Goal: Information Seeking & Learning: Learn about a topic

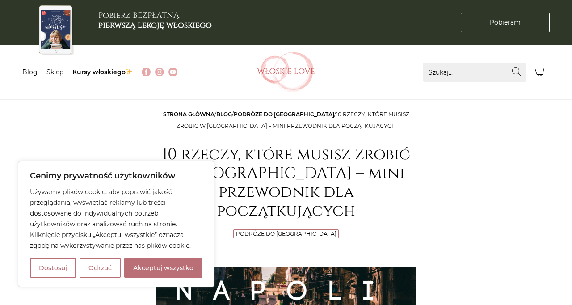
click at [170, 271] on button "Akceptuj wszystko" at bounding box center [163, 268] width 78 height 20
checkbox input "true"
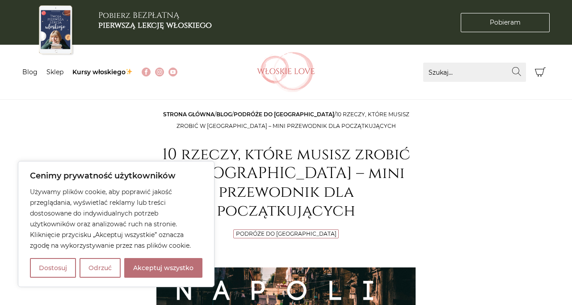
checkbox input "true"
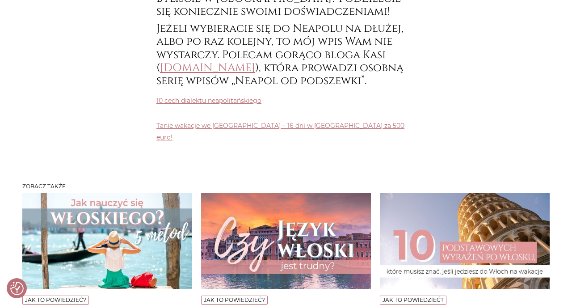
scroll to position [4301, 0]
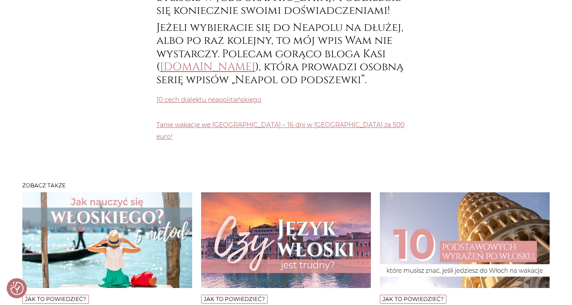
click at [131, 192] on img at bounding box center [107, 240] width 170 height 96
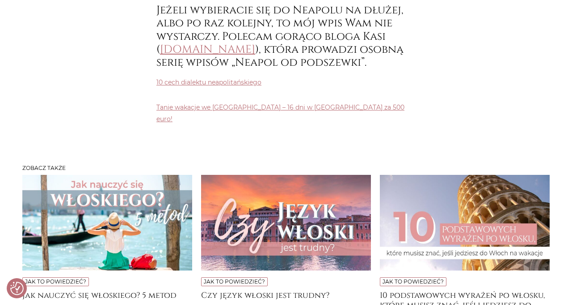
scroll to position [4329, 0]
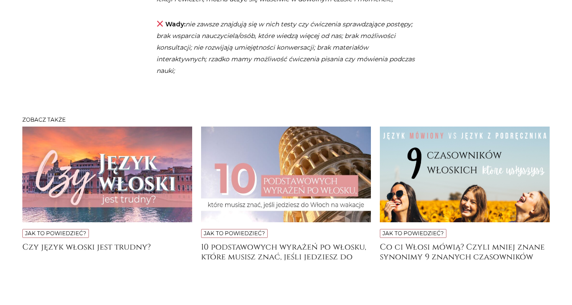
scroll to position [2416, 0]
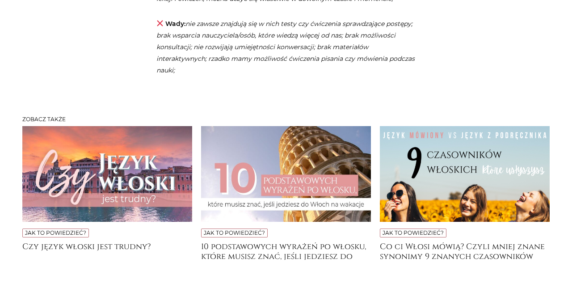
click at [340, 200] on img at bounding box center [286, 174] width 170 height 96
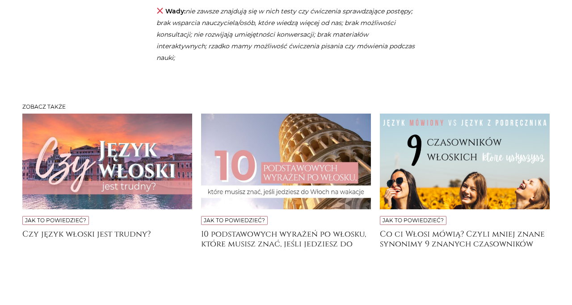
scroll to position [2445, 0]
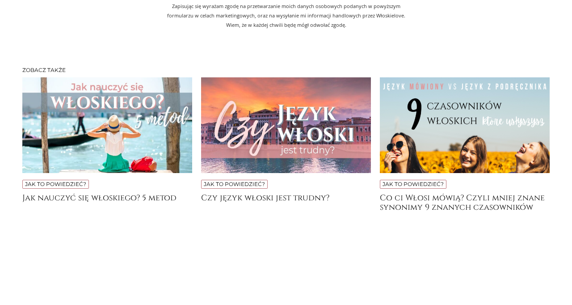
scroll to position [1947, 0]
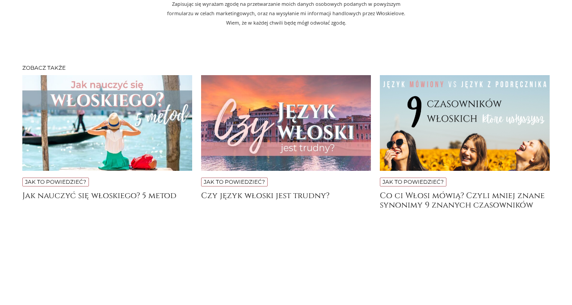
click at [501, 90] on img at bounding box center [465, 123] width 170 height 96
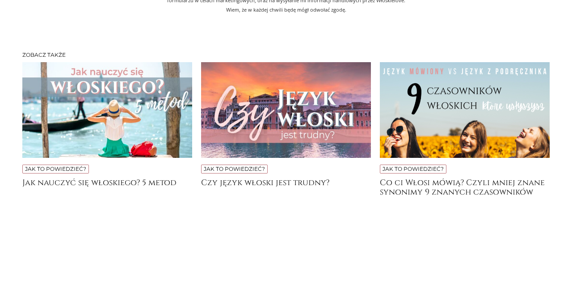
scroll to position [1976, 0]
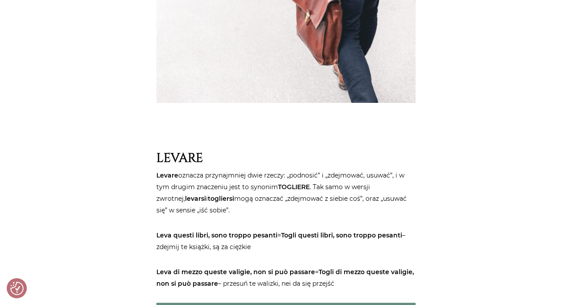
scroll to position [833, 0]
